Goal: Check status: Check status

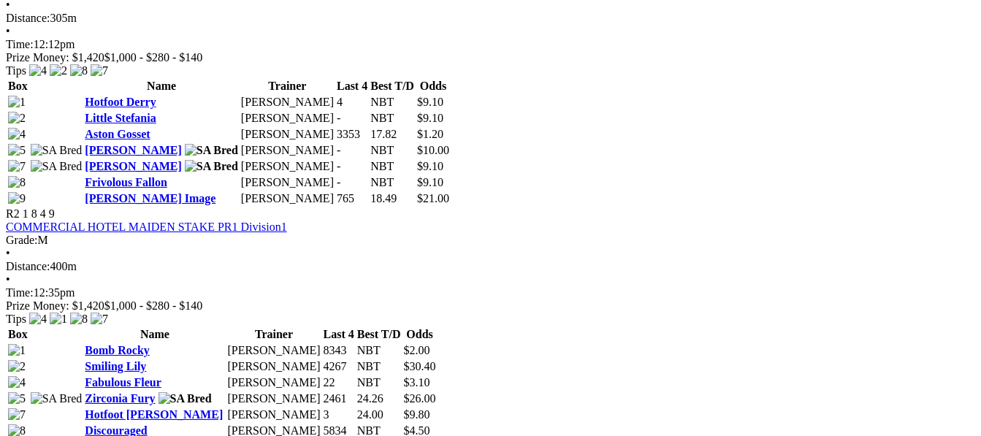
scroll to position [994, 0]
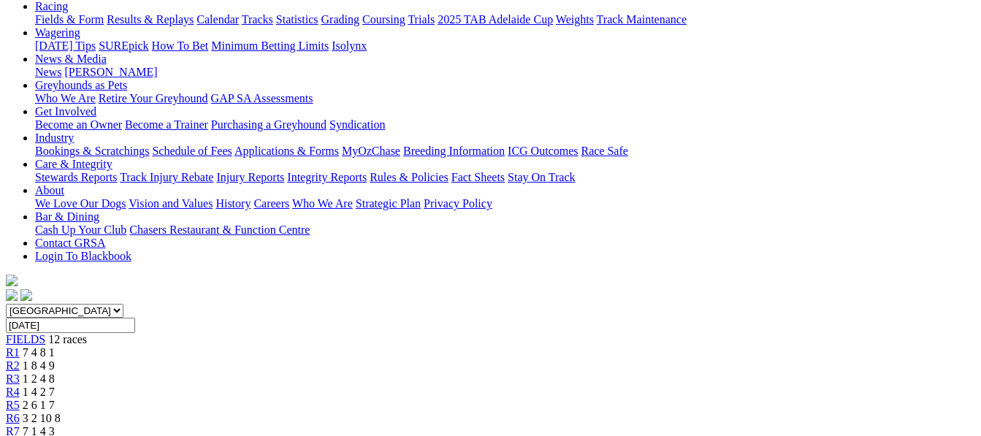
scroll to position [205, 0]
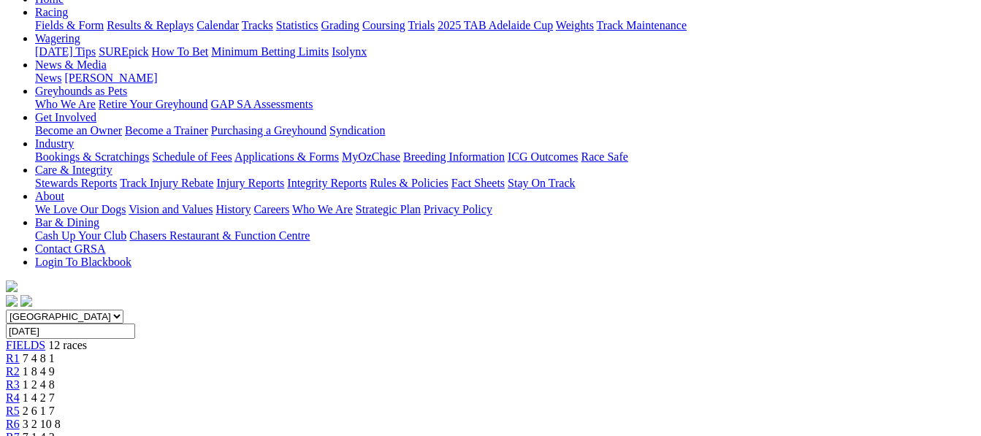
scroll to position [205, 0]
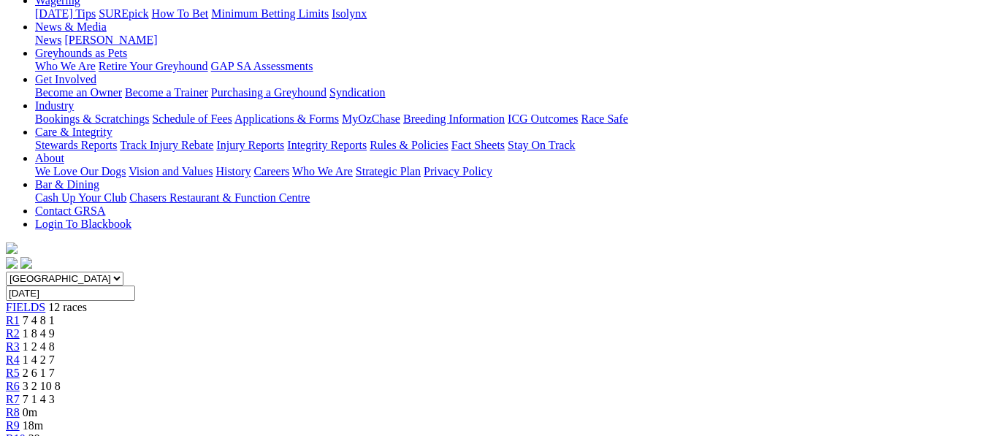
click at [126, 314] on div "R1 7 4 8 1" at bounding box center [491, 320] width 970 height 13
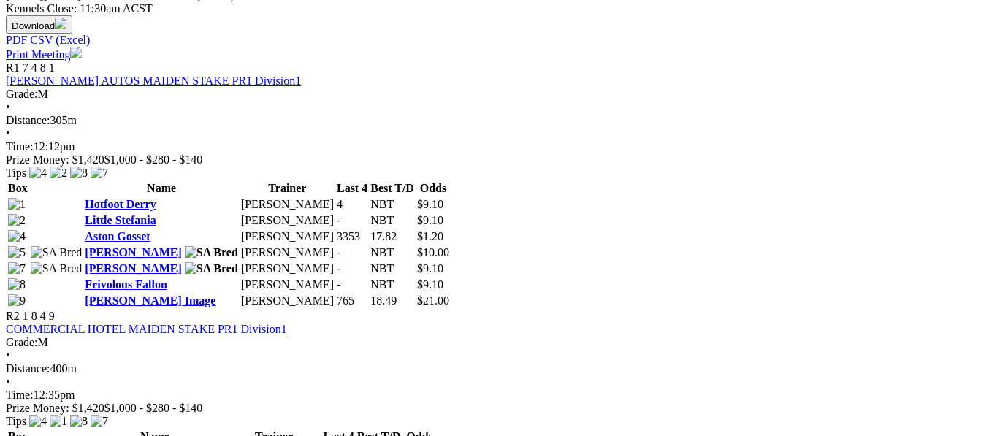
scroll to position [731, 0]
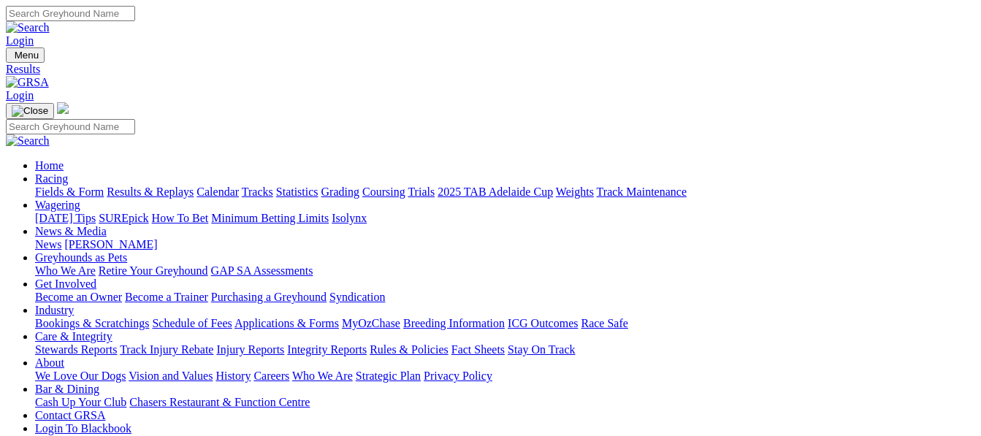
click at [152, 186] on link "Results & Replays" at bounding box center [150, 192] width 87 height 12
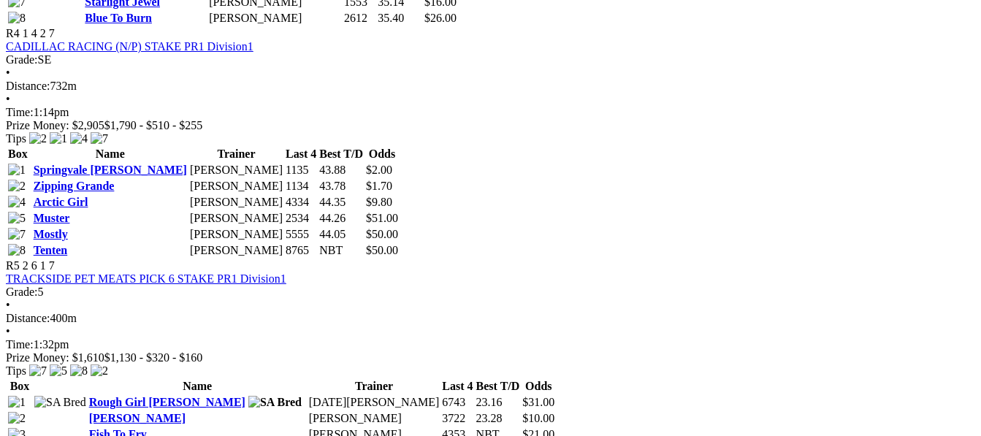
scroll to position [1511, 0]
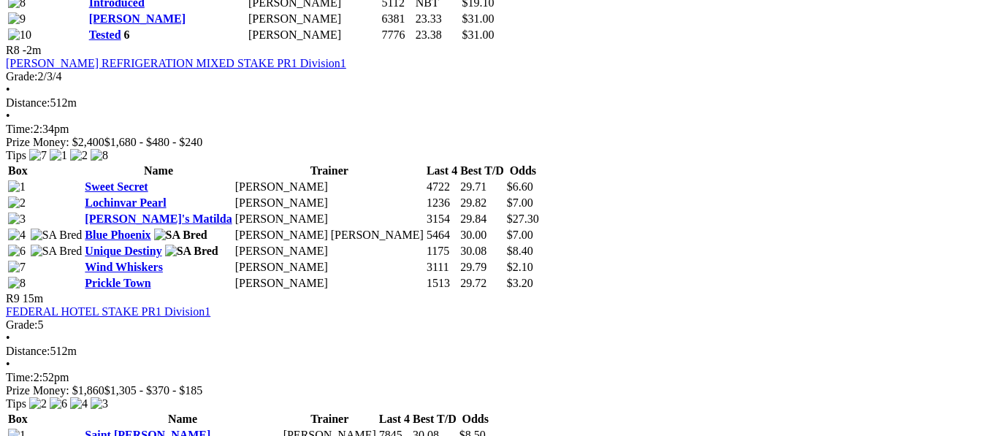
scroll to position [2620, 39]
